Goal: Information Seeking & Learning: Learn about a topic

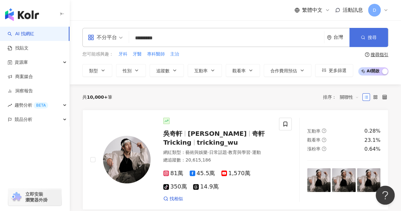
type input "*********"
click at [380, 41] on button "搜尋" at bounding box center [368, 37] width 39 height 19
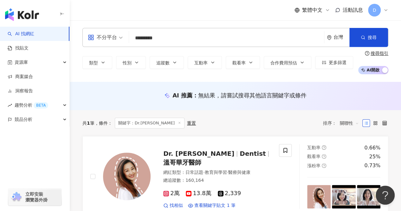
scroll to position [95, 0]
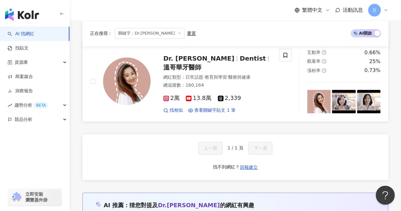
click at [201, 66] on span "溫哥華牙醫師" at bounding box center [182, 67] width 38 height 8
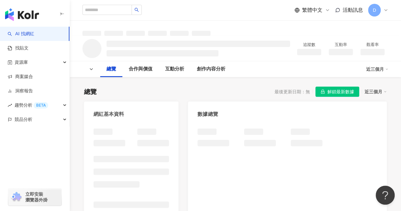
scroll to position [95, 0]
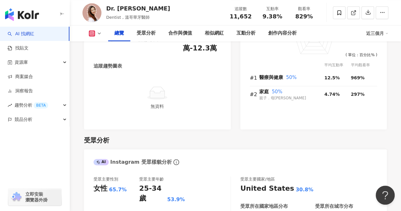
scroll to position [412, 0]
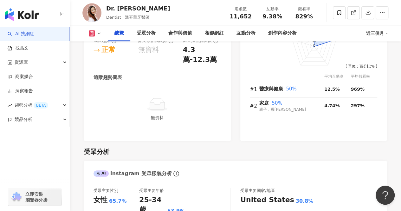
click at [99, 35] on icon at bounding box center [99, 33] width 5 height 5
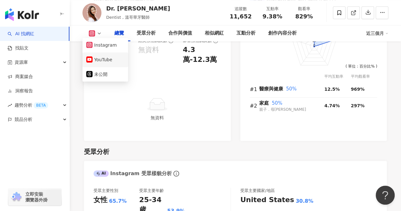
click at [100, 63] on button "YouTube" at bounding box center [105, 59] width 38 height 9
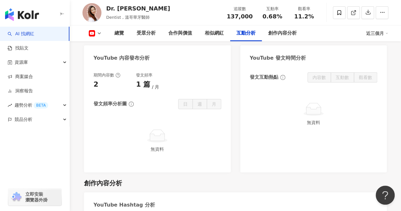
scroll to position [1077, 0]
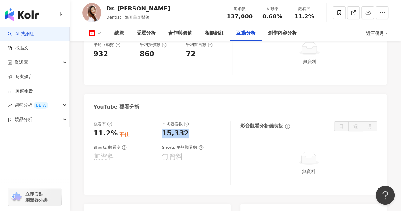
drag, startPoint x: 185, startPoint y: 118, endPoint x: 167, endPoint y: 113, distance: 18.6
click at [163, 128] on div "15,332" at bounding box center [193, 133] width 62 height 10
copy div "15,332"
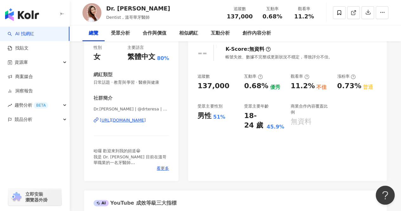
scroll to position [127, 0]
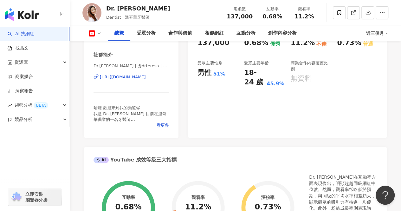
click at [230, 73] on div "男性 51%" at bounding box center [217, 73] width 40 height 10
drag, startPoint x: 230, startPoint y: 73, endPoint x: 195, endPoint y: 74, distance: 34.2
click at [195, 74] on div "-- K-Score : 無資料 帳號失效、數據不完整或更新狀況不穩定，導致評分不佳。 追蹤數 137,000 互動率 0.68% 優秀 觀看率 11.2% …" at bounding box center [287, 66] width 199 height 142
copy div "男性 51%"
